Goal: Task Accomplishment & Management: Use online tool/utility

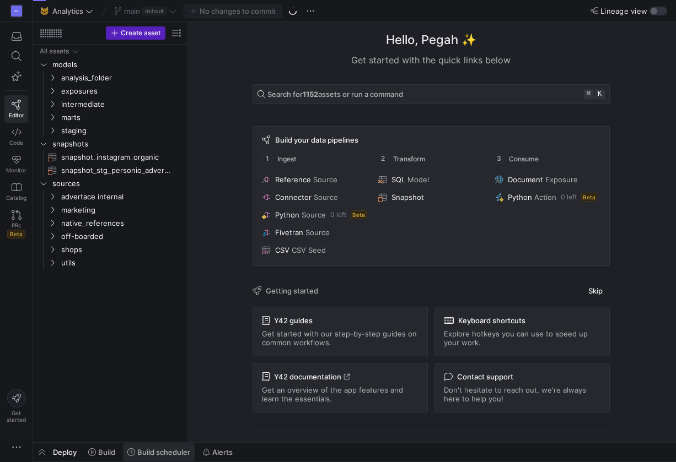
click at [173, 454] on span "Build scheduler" at bounding box center [163, 452] width 53 height 9
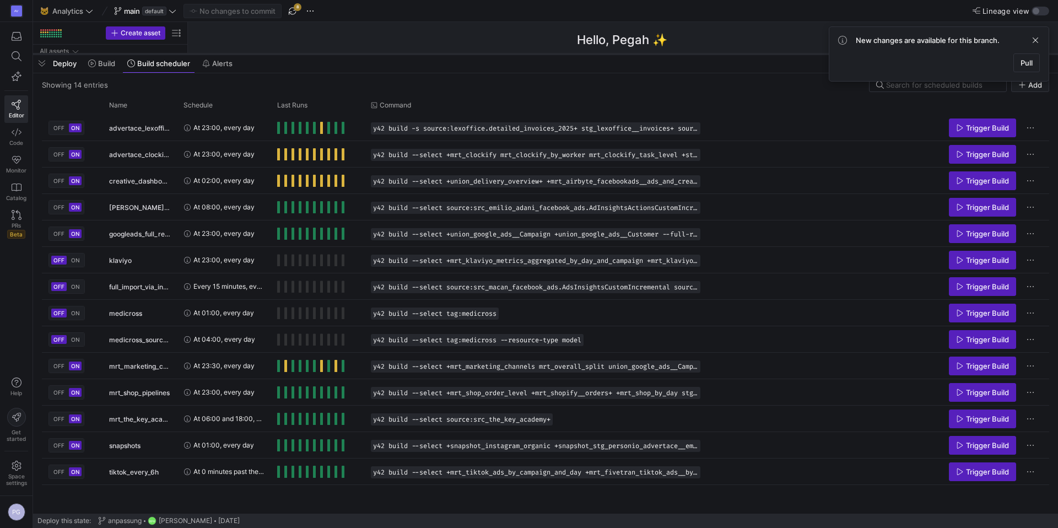
drag, startPoint x: 433, startPoint y: 327, endPoint x: 447, endPoint y: 54, distance: 273.1
click at [447, 54] on div at bounding box center [545, 54] width 1025 height 4
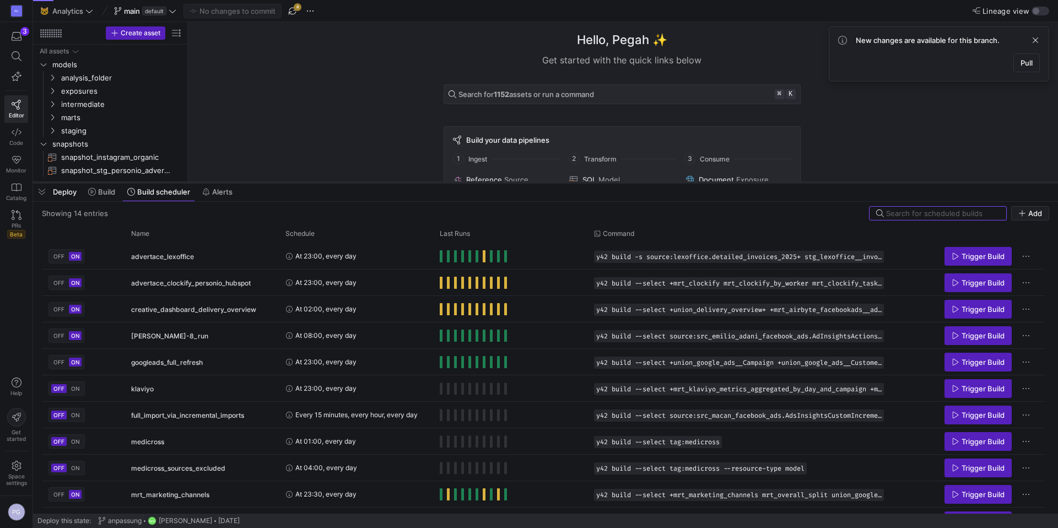
drag, startPoint x: 398, startPoint y: 327, endPoint x: 393, endPoint y: 183, distance: 144.4
click at [393, 183] on div at bounding box center [545, 182] width 1025 height 4
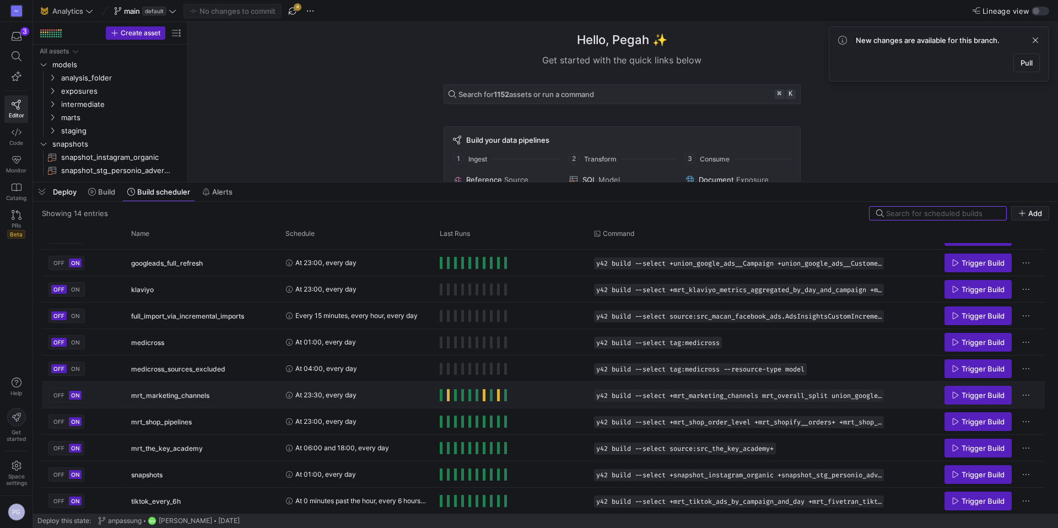
scroll to position [100, 0]
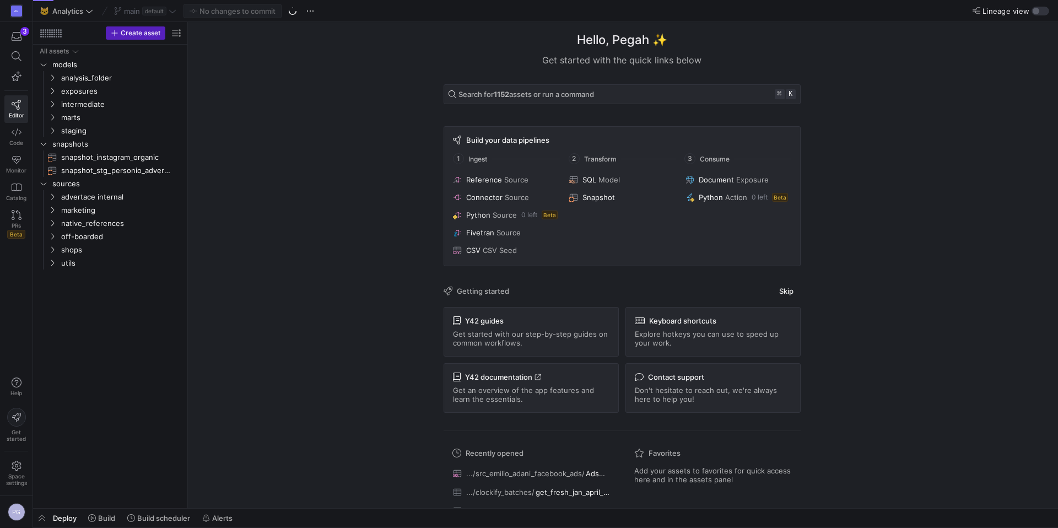
drag, startPoint x: 230, startPoint y: 510, endPoint x: 239, endPoint y: 490, distance: 21.7
click at [239, 490] on as-split "🐱 Analytics main default No changes to commit Lineage view Create asset Drag he…" at bounding box center [545, 264] width 1025 height 528
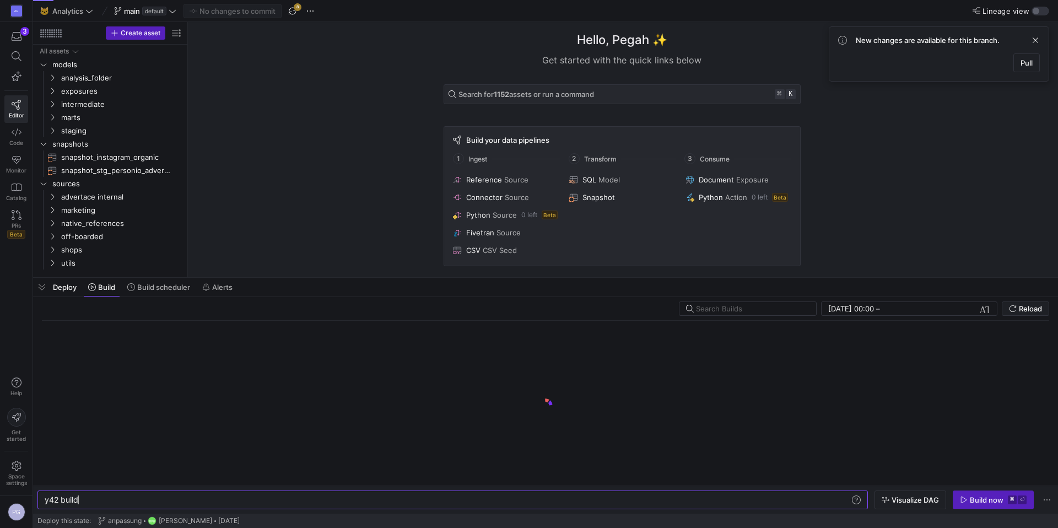
scroll to position [0, 33]
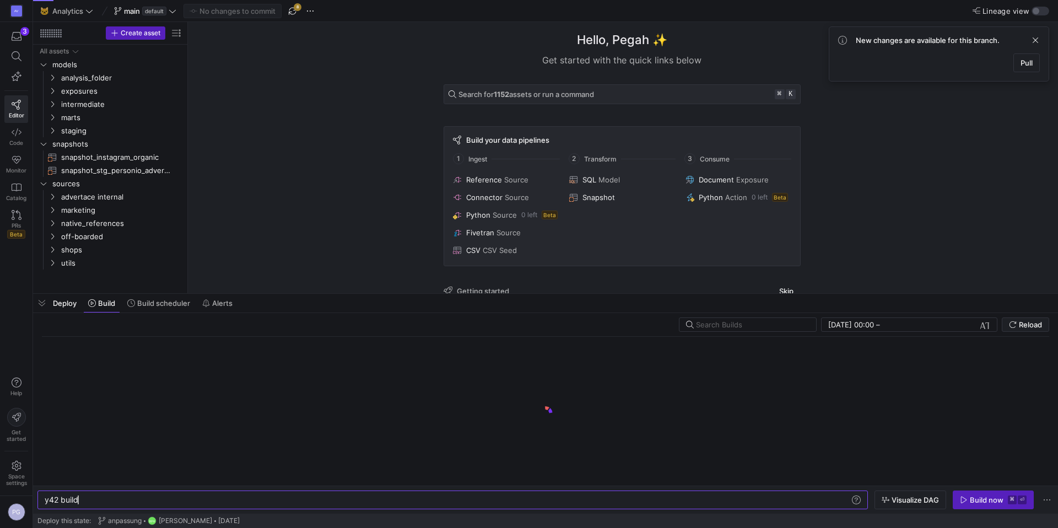
drag, startPoint x: 252, startPoint y: 510, endPoint x: 310, endPoint y: 302, distance: 216.2
click at [314, 296] on div at bounding box center [545, 293] width 1025 height 4
click at [150, 308] on span "Build scheduler" at bounding box center [163, 308] width 53 height 9
